Goal: Navigation & Orientation: Find specific page/section

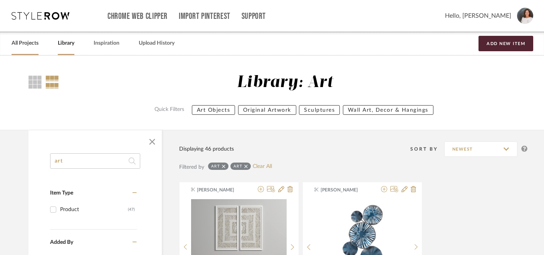
click at [34, 45] on link "All Projects" at bounding box center [25, 43] width 27 height 10
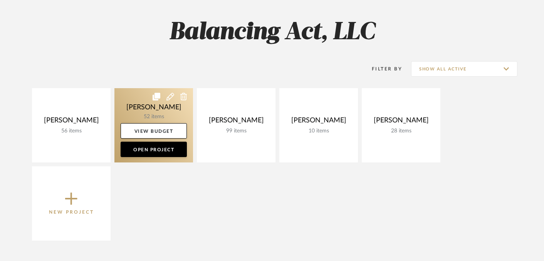
scroll to position [105, 0]
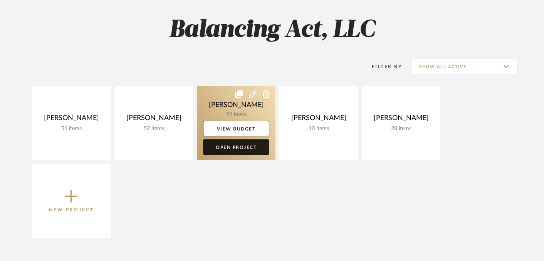
click at [239, 150] on link "Open Project" at bounding box center [236, 146] width 66 height 15
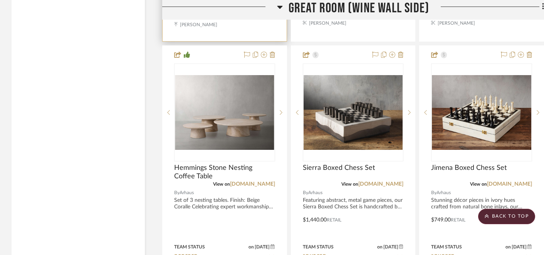
scroll to position [1600, 0]
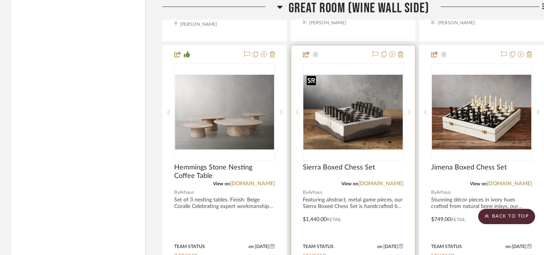
click at [357, 119] on img "0" at bounding box center [352, 112] width 99 height 75
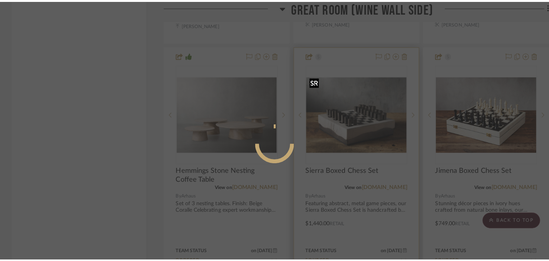
scroll to position [0, 0]
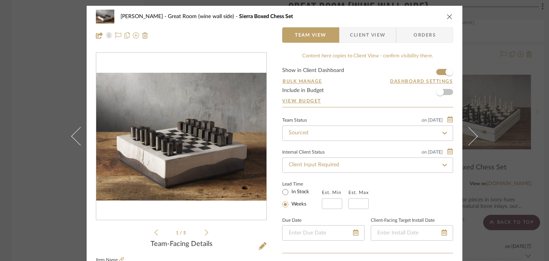
click at [449, 19] on icon "close" at bounding box center [450, 16] width 6 height 6
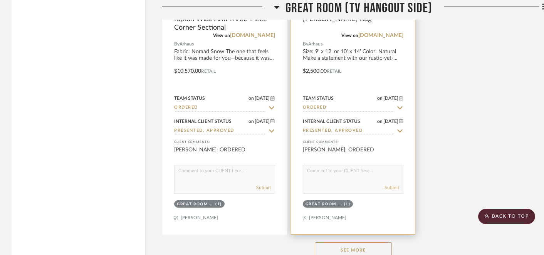
scroll to position [3212, 0]
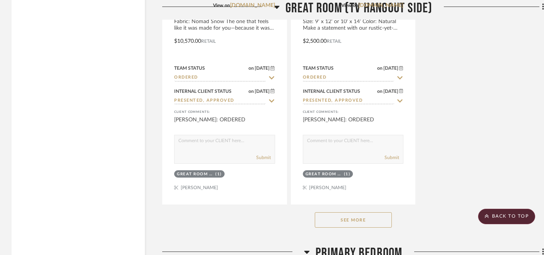
click at [365, 216] on button "See More" at bounding box center [353, 219] width 77 height 15
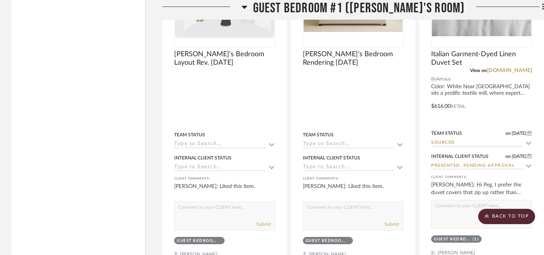
scroll to position [4647, 0]
